Goal: Find specific page/section: Find specific page/section

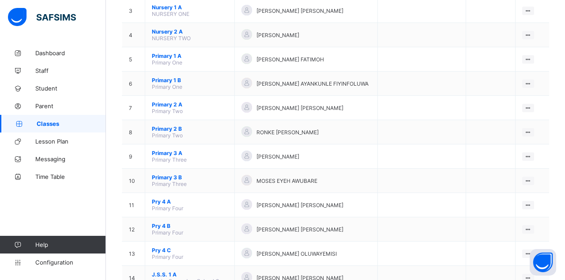
scroll to position [198, 0]
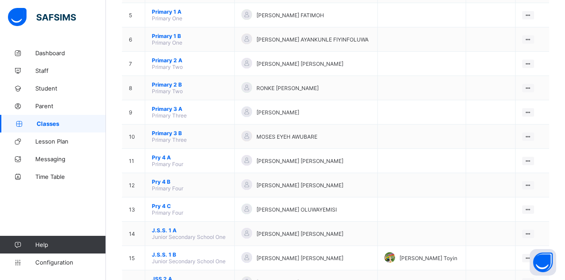
click at [0, 0] on ul "View Class Assign form Teacher" at bounding box center [0, 0] width 0 height 0
click at [0, 0] on li "View Class" at bounding box center [0, 0] width 0 height 0
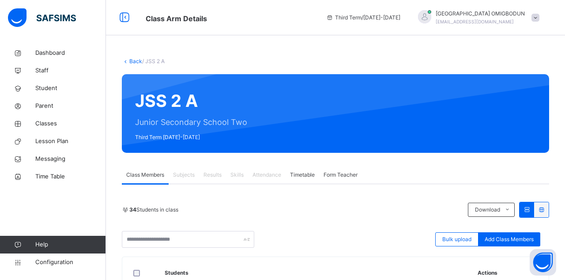
click at [209, 177] on span "Results" at bounding box center [212, 175] width 18 height 8
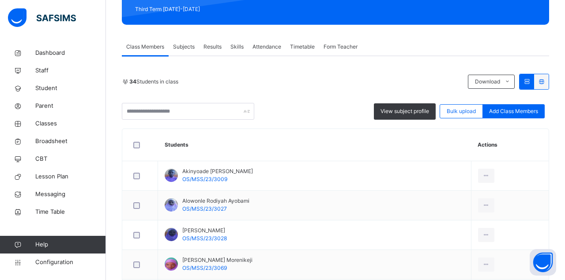
scroll to position [128, 0]
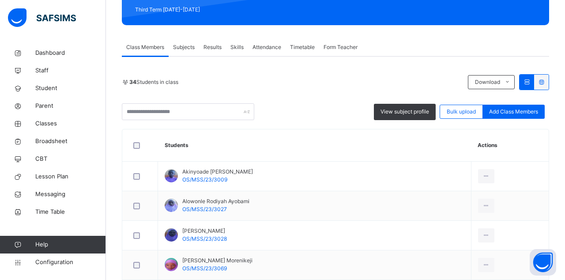
click at [223, 48] on div "Results" at bounding box center [212, 47] width 27 height 18
